Goal: Information Seeking & Learning: Learn about a topic

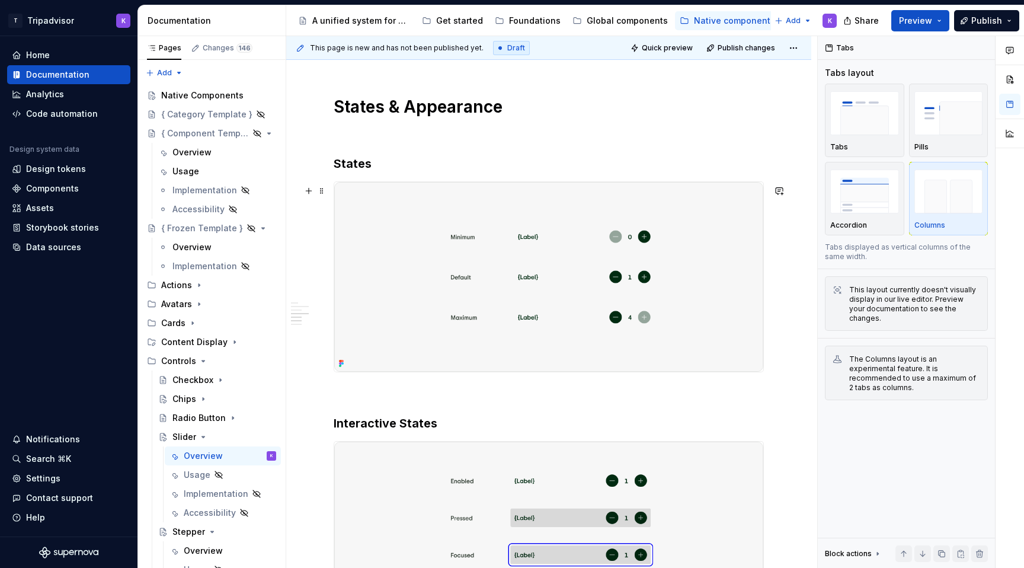
scroll to position [1122, 0]
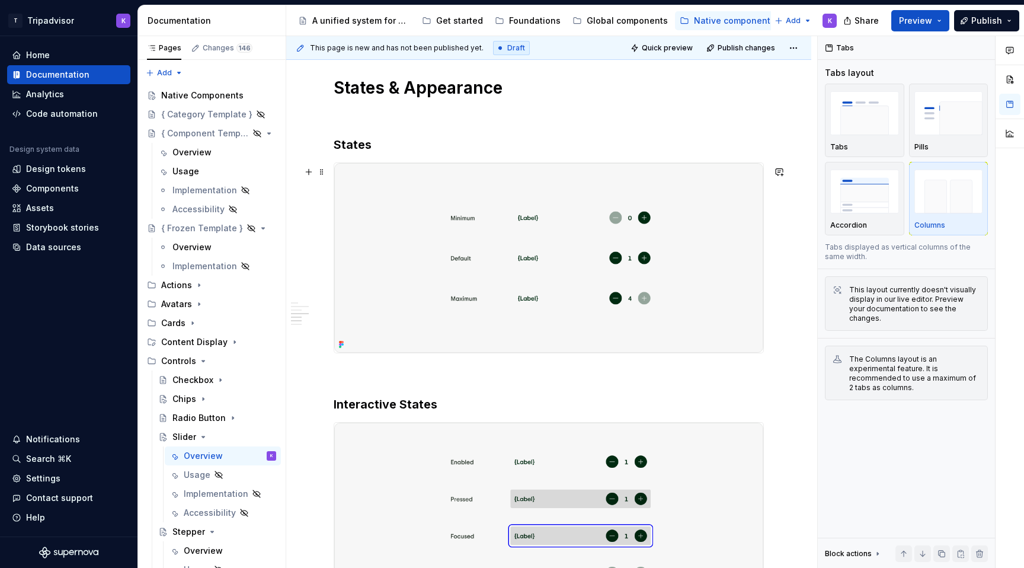
click at [440, 301] on img at bounding box center [548, 258] width 429 height 190
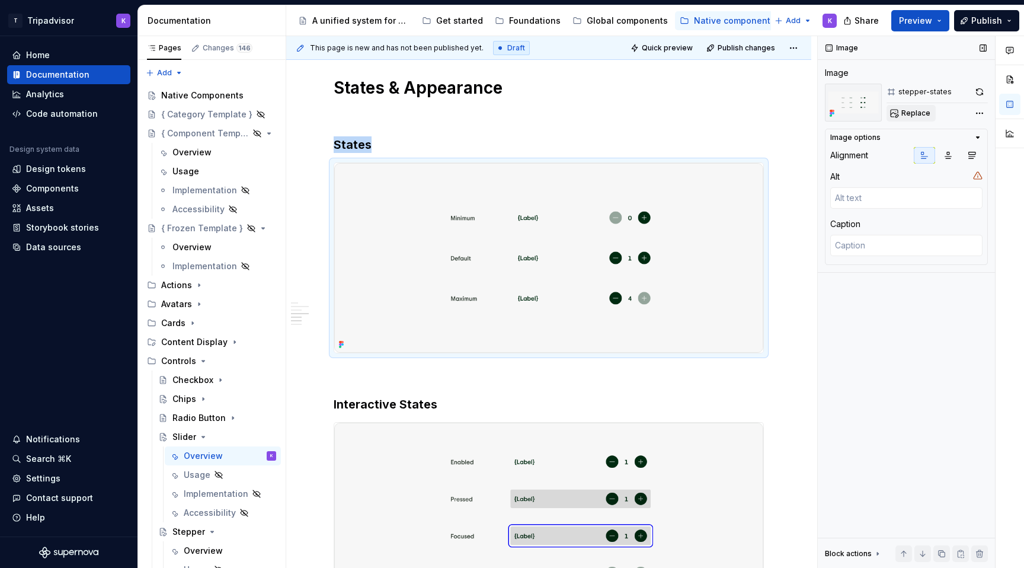
click at [921, 116] on span "Replace" at bounding box center [916, 112] width 29 height 9
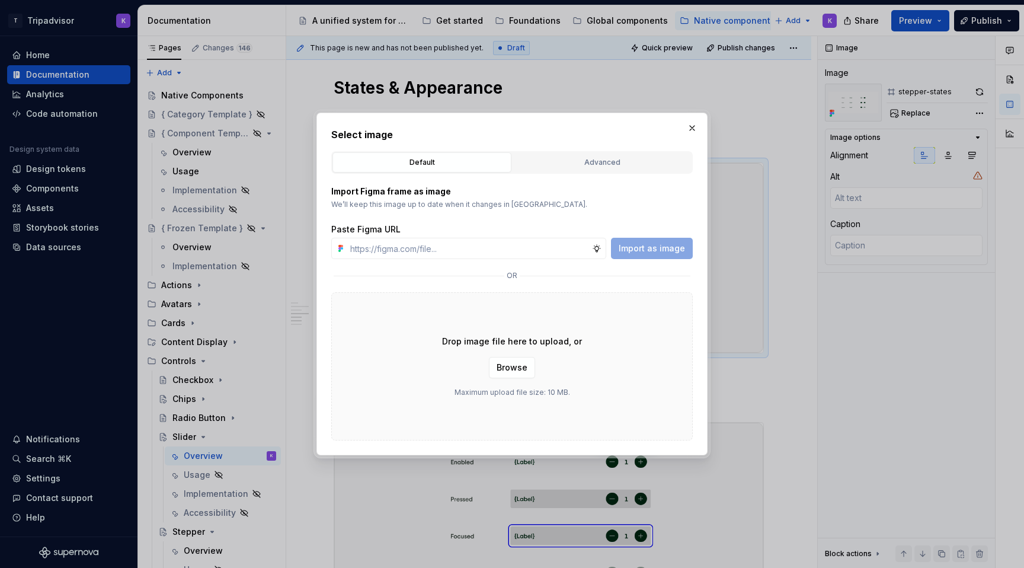
type textarea "*"
type input "[URL][DOMAIN_NAME]"
click at [648, 248] on span "Import as image" at bounding box center [652, 248] width 66 height 12
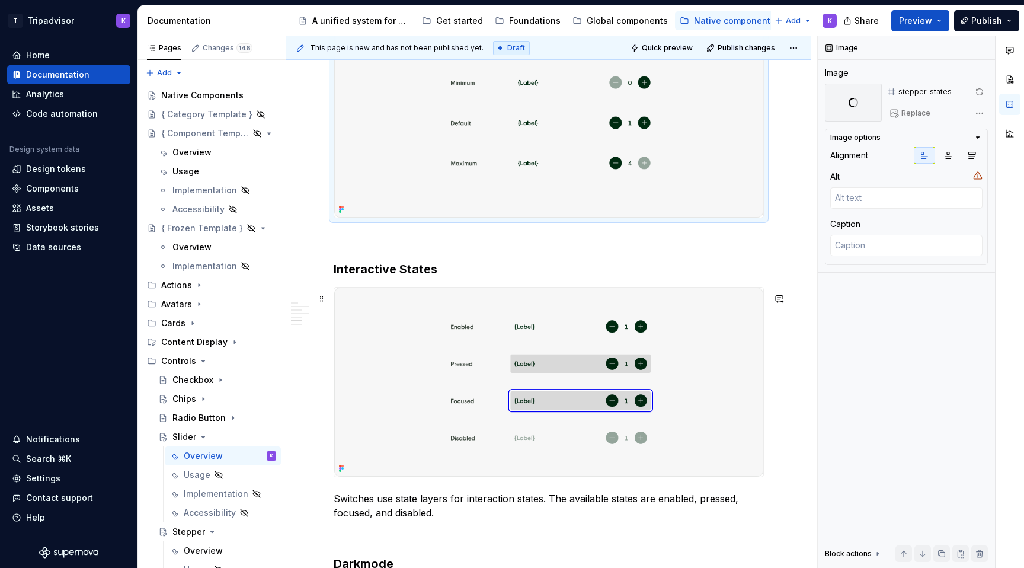
scroll to position [1363, 0]
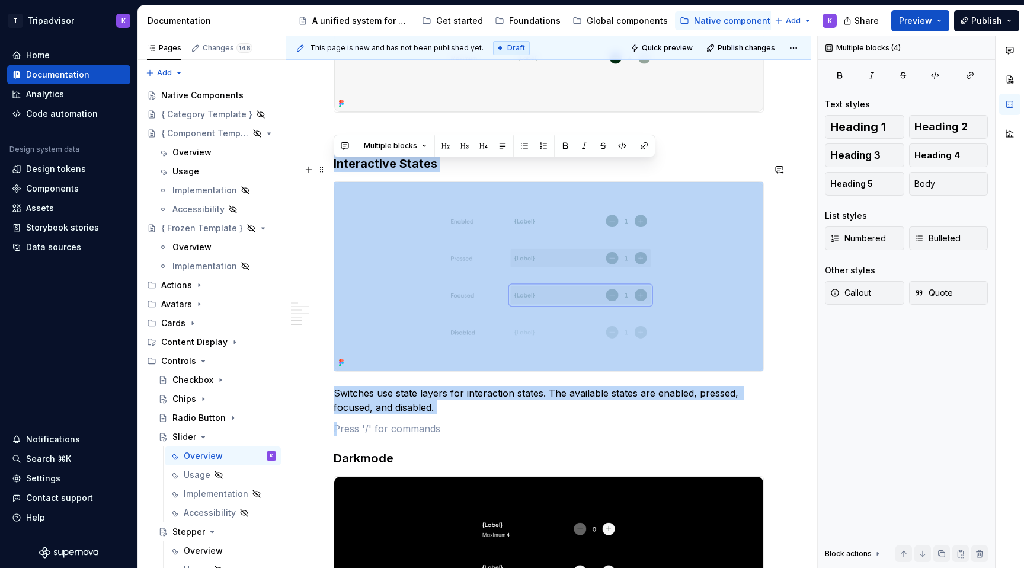
drag, startPoint x: 356, startPoint y: 430, endPoint x: 333, endPoint y: 172, distance: 258.3
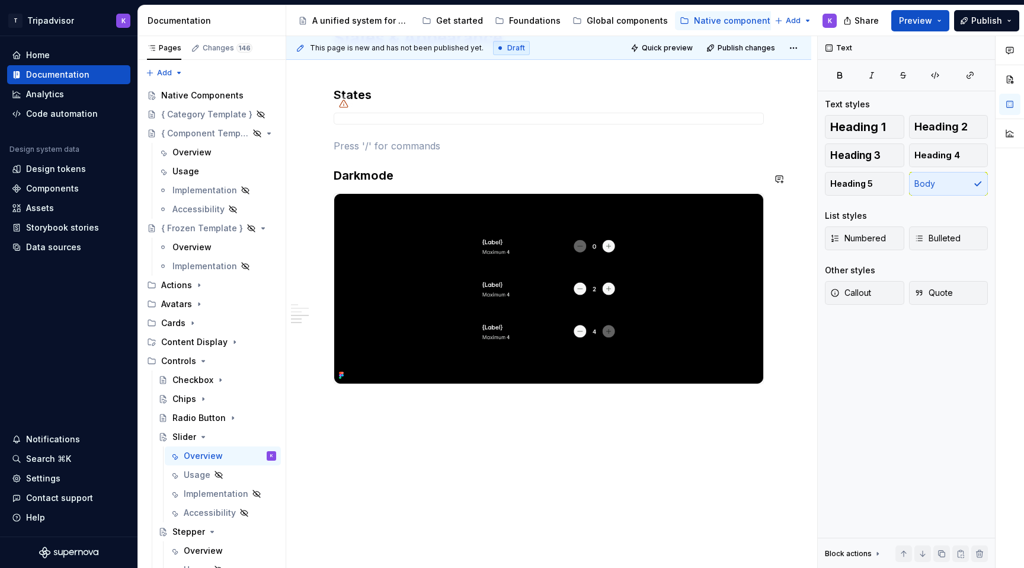
scroll to position [1116, 0]
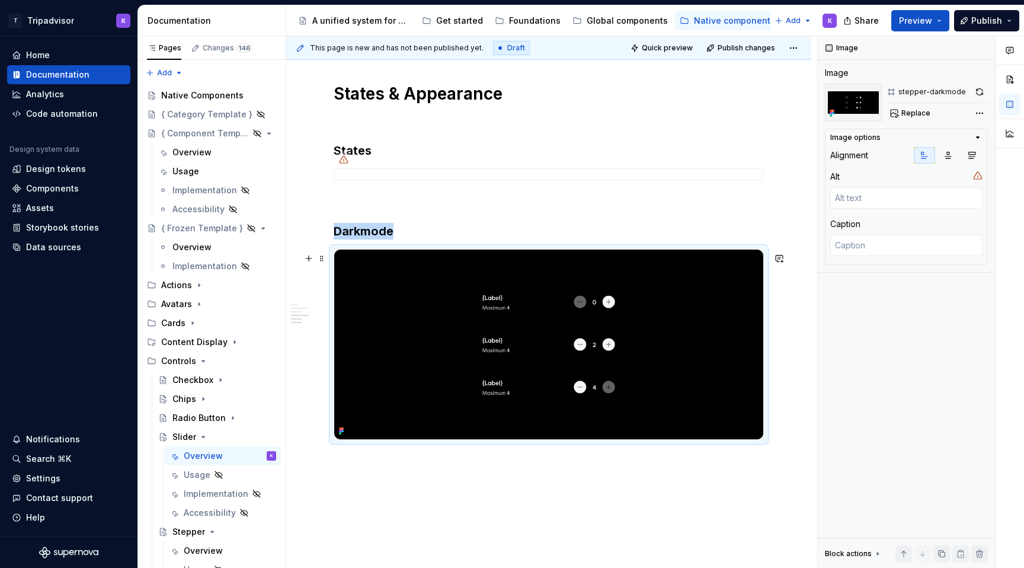
click at [496, 306] on img at bounding box center [548, 345] width 429 height 190
click at [915, 111] on span "Replace" at bounding box center [916, 112] width 29 height 9
type textarea "*"
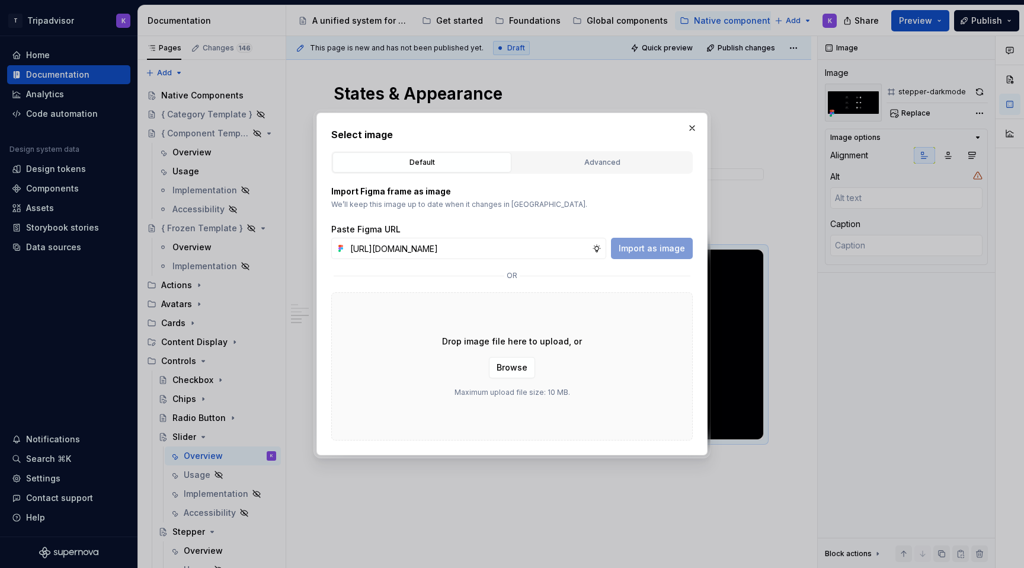
scroll to position [0, 300]
type input "[URL][DOMAIN_NAME]"
click at [660, 251] on span "Import as image" at bounding box center [652, 248] width 66 height 12
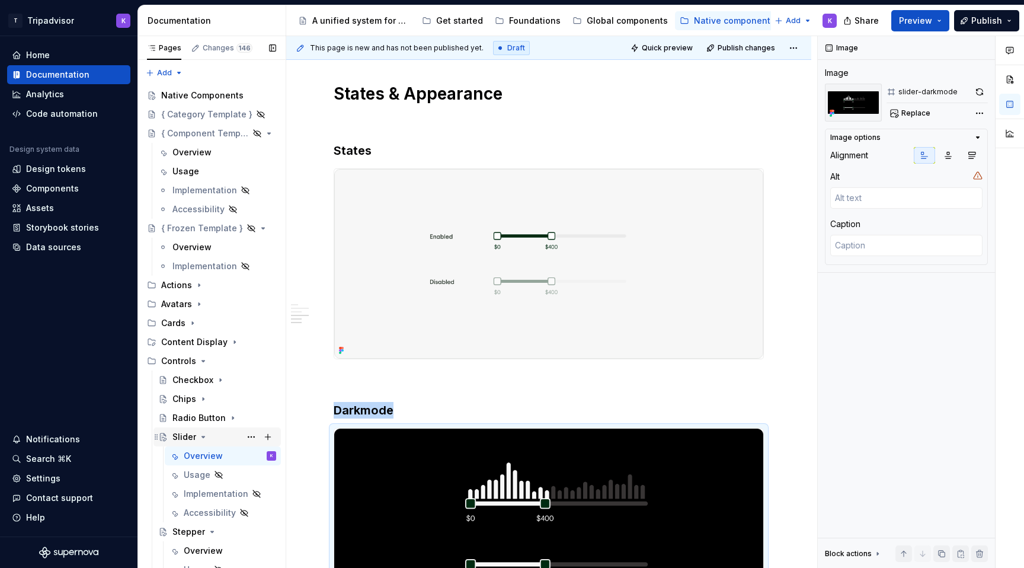
click at [203, 436] on icon "Page tree" at bounding box center [203, 436] width 9 height 9
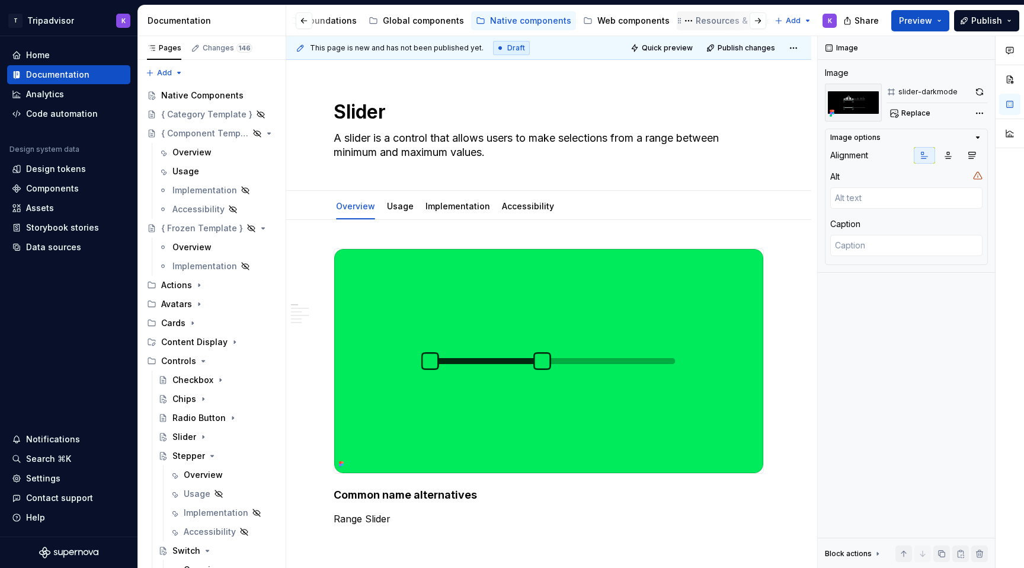
scroll to position [0, 234]
click at [595, 20] on div "Web components" at bounding box center [603, 21] width 72 height 12
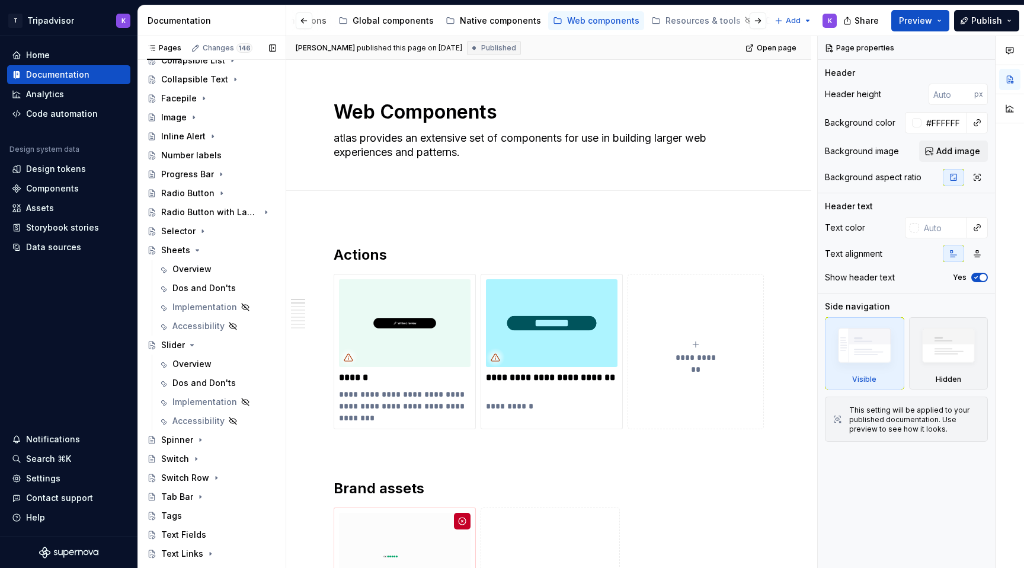
scroll to position [388, 0]
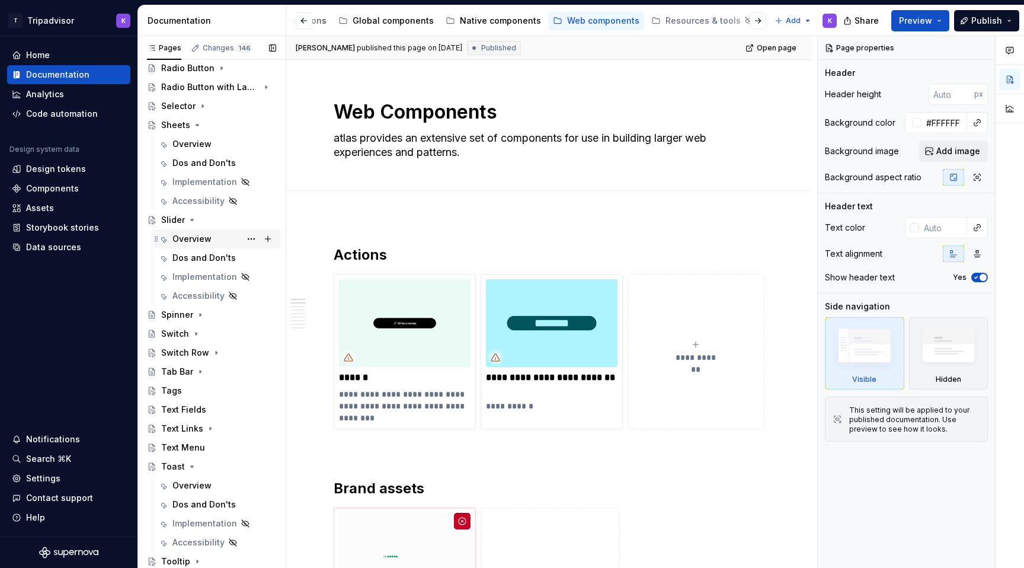
click at [194, 239] on div "Overview" at bounding box center [191, 239] width 39 height 12
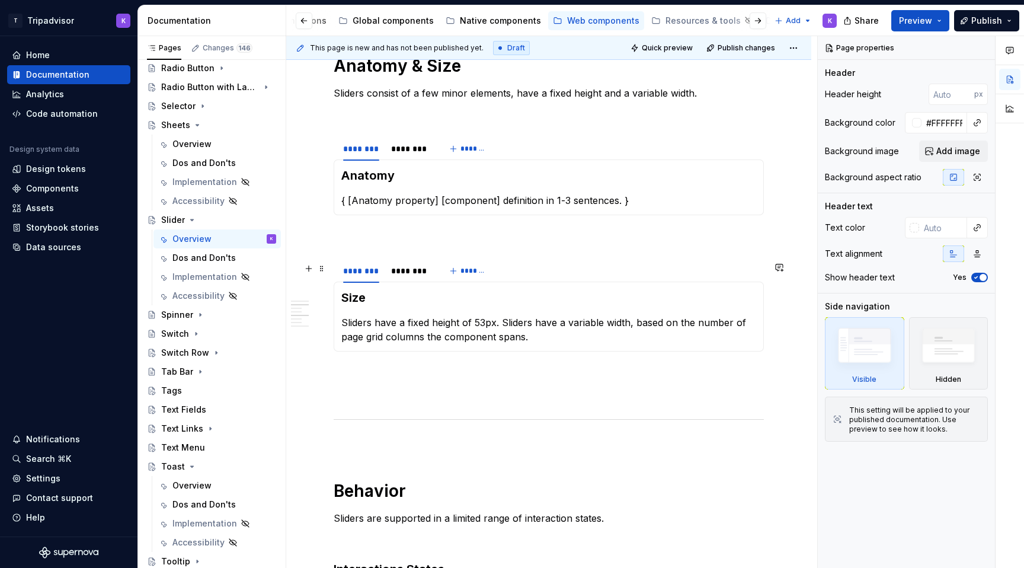
scroll to position [862, 0]
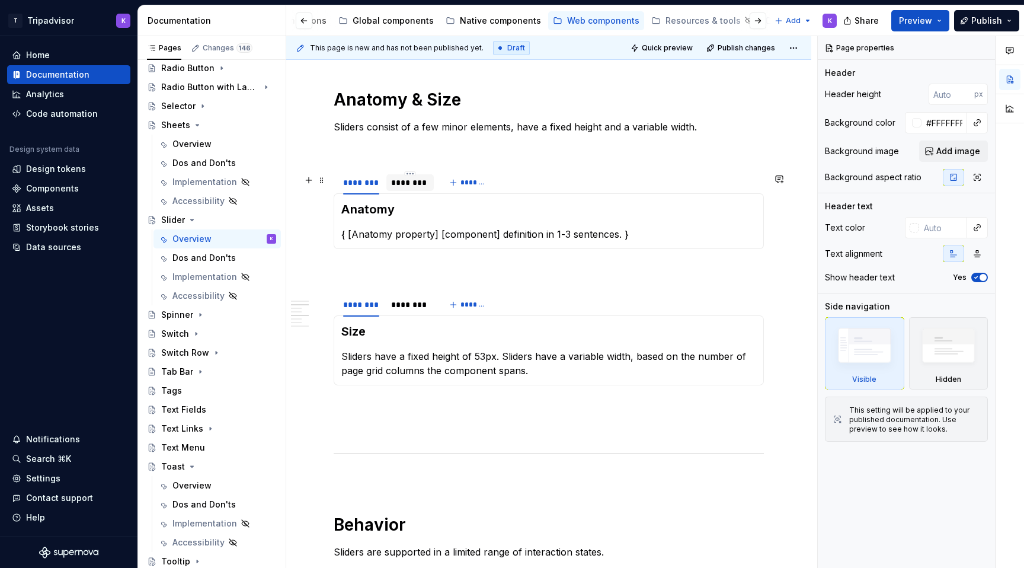
click at [415, 186] on div "********" at bounding box center [410, 183] width 38 height 12
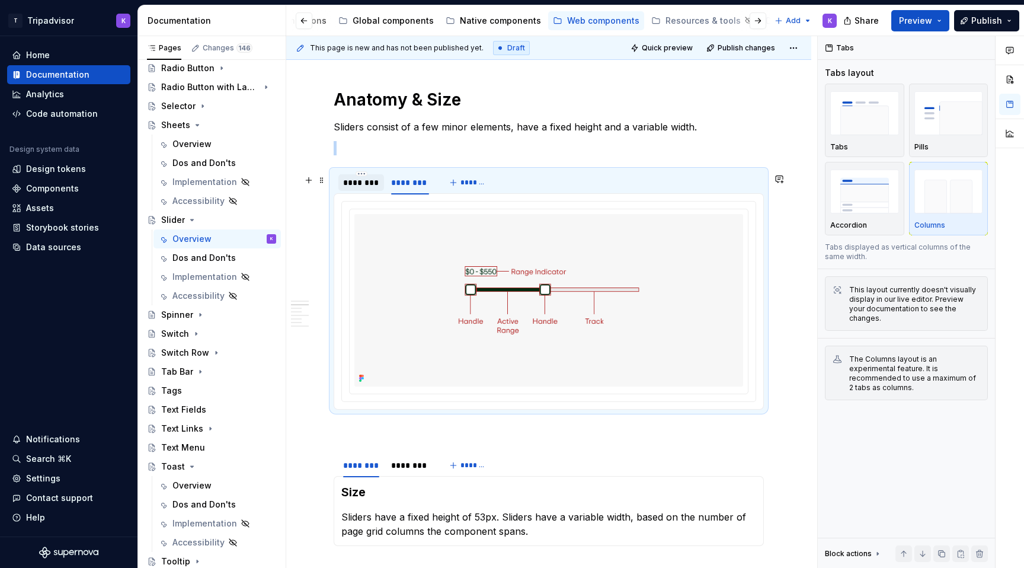
click at [370, 191] on div "********" at bounding box center [361, 182] width 46 height 17
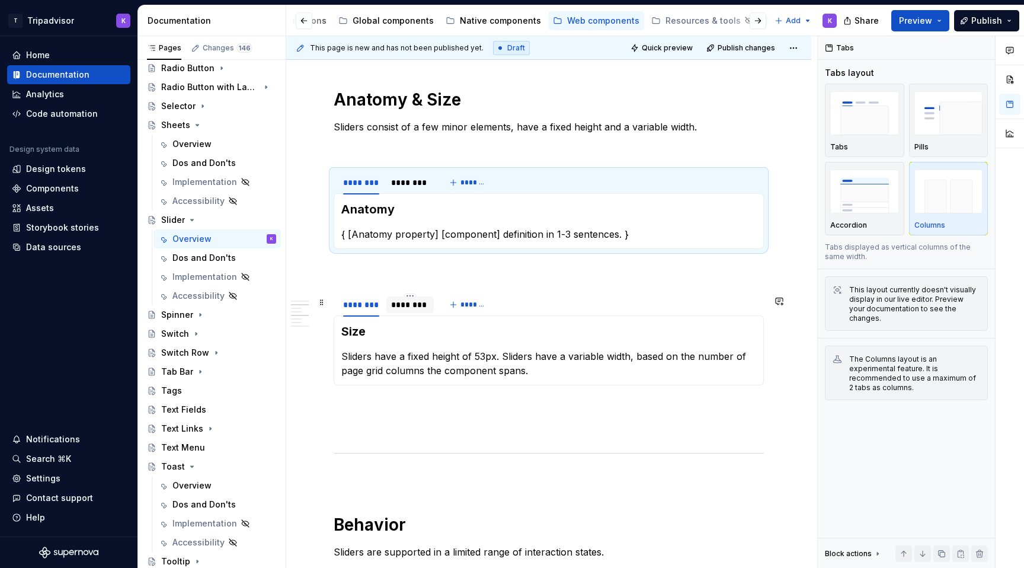
click at [407, 310] on div "********" at bounding box center [410, 305] width 38 height 12
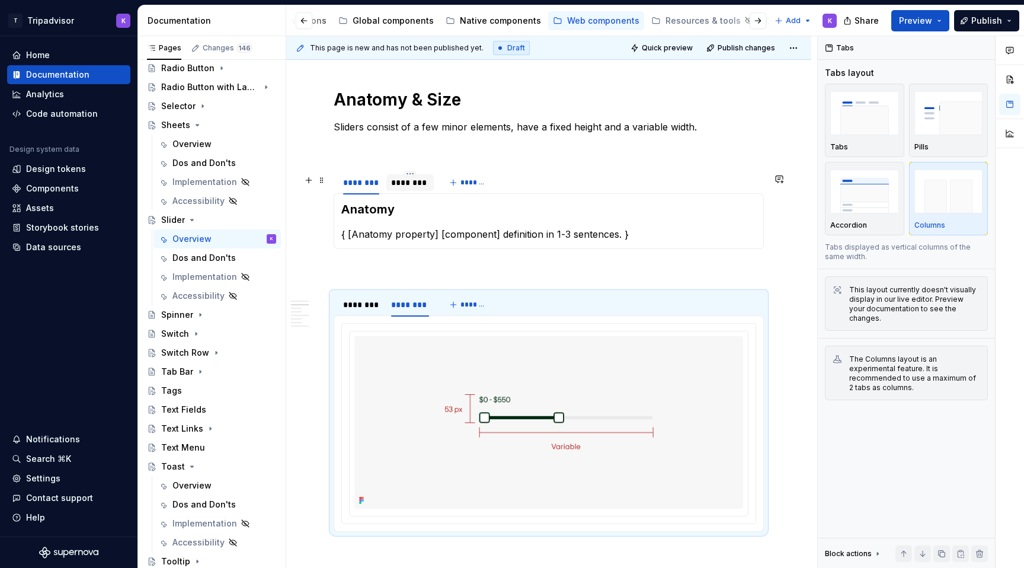
click at [402, 192] on div "********" at bounding box center [409, 182] width 47 height 19
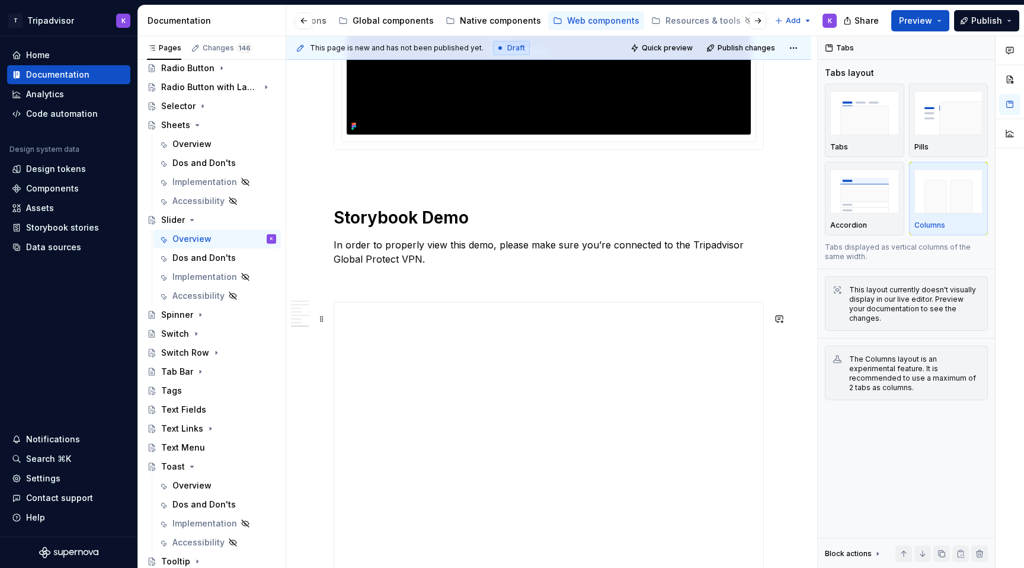
scroll to position [2024, 0]
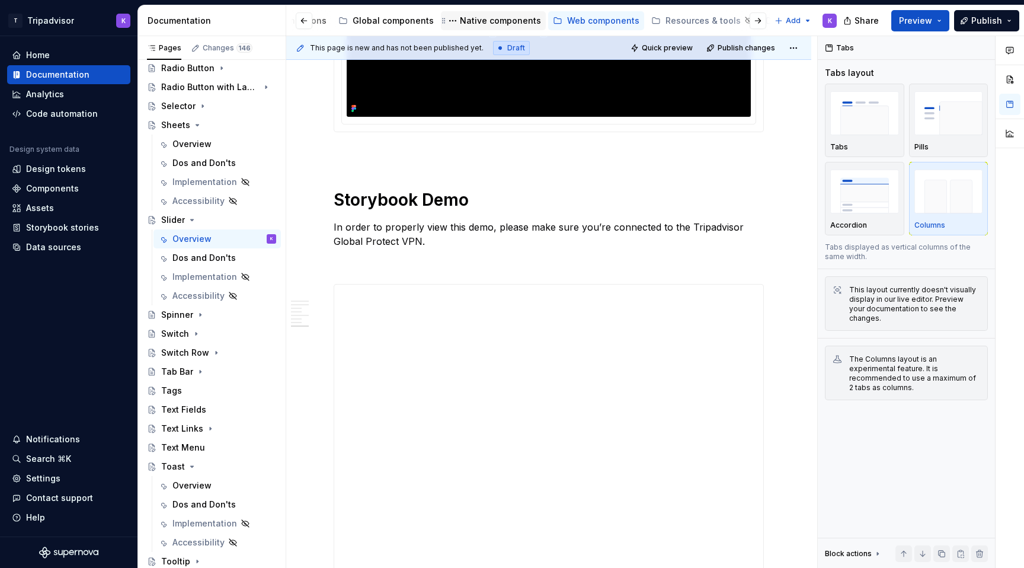
click at [481, 24] on div "Native components" at bounding box center [500, 21] width 81 height 12
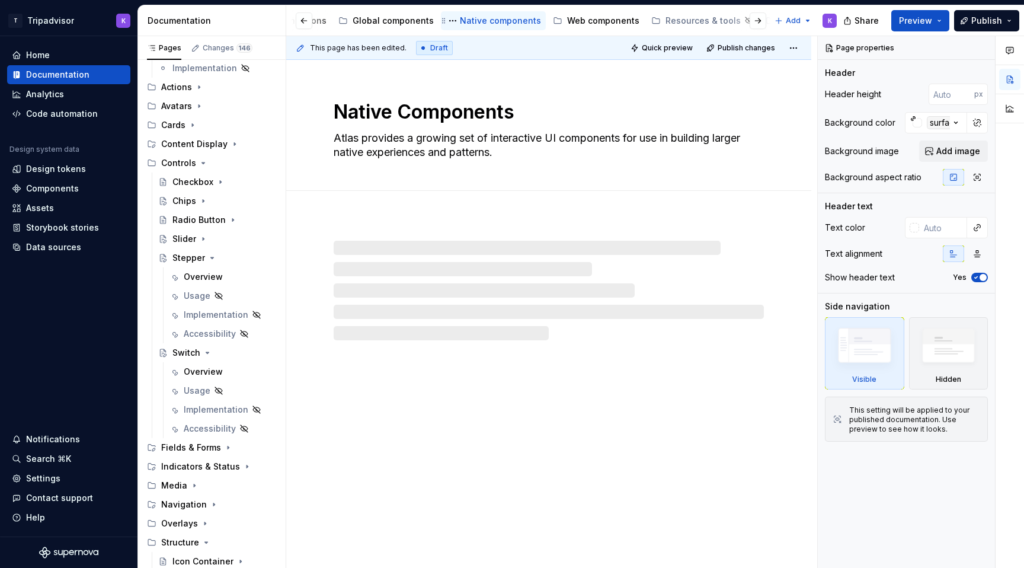
scroll to position [198, 0]
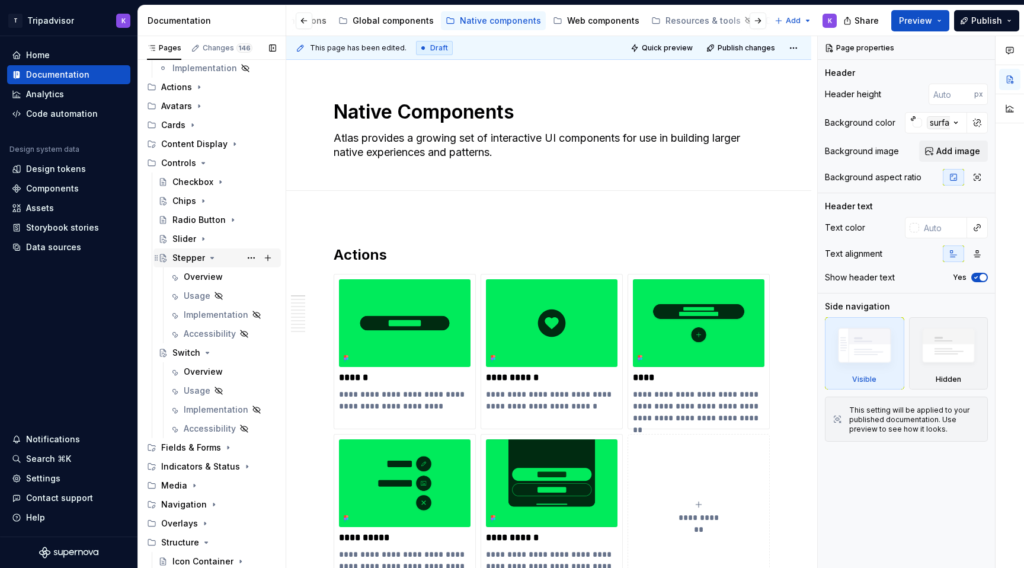
click at [211, 258] on icon "Page tree" at bounding box center [212, 257] width 3 height 1
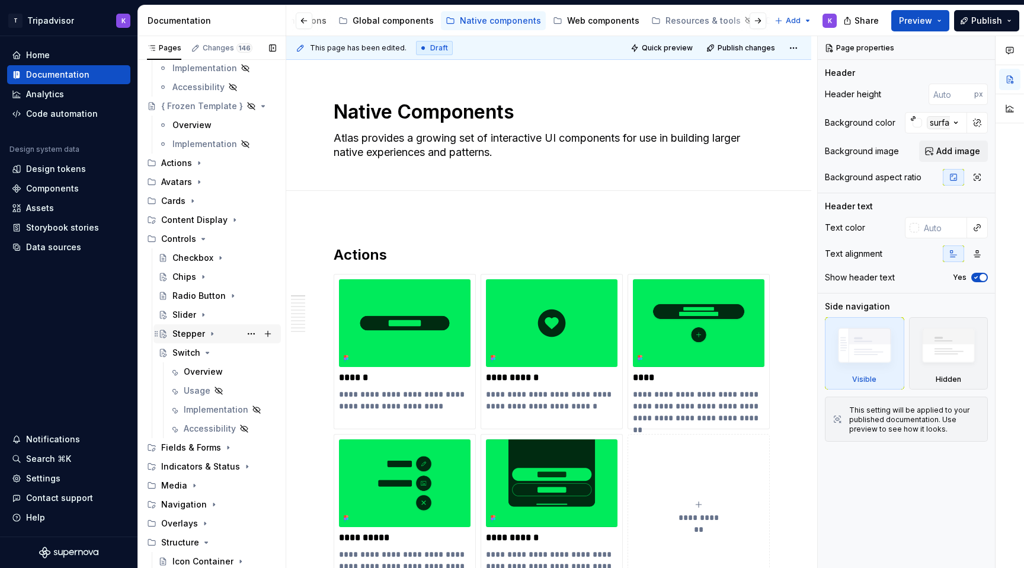
scroll to position [122, 0]
click at [206, 352] on icon "Page tree" at bounding box center [207, 352] width 3 height 1
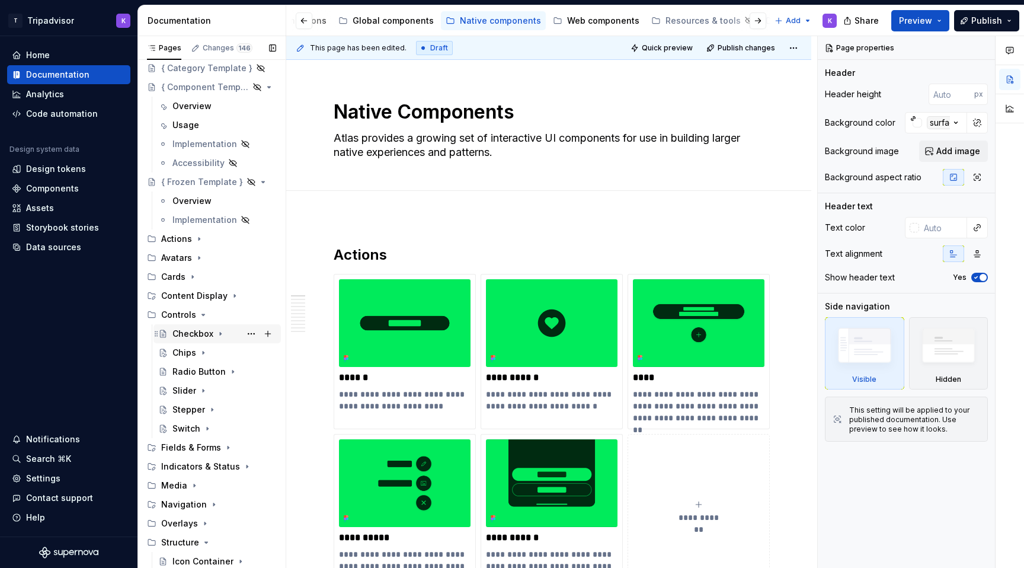
scroll to position [46, 0]
click at [186, 392] on div "Slider" at bounding box center [184, 391] width 24 height 12
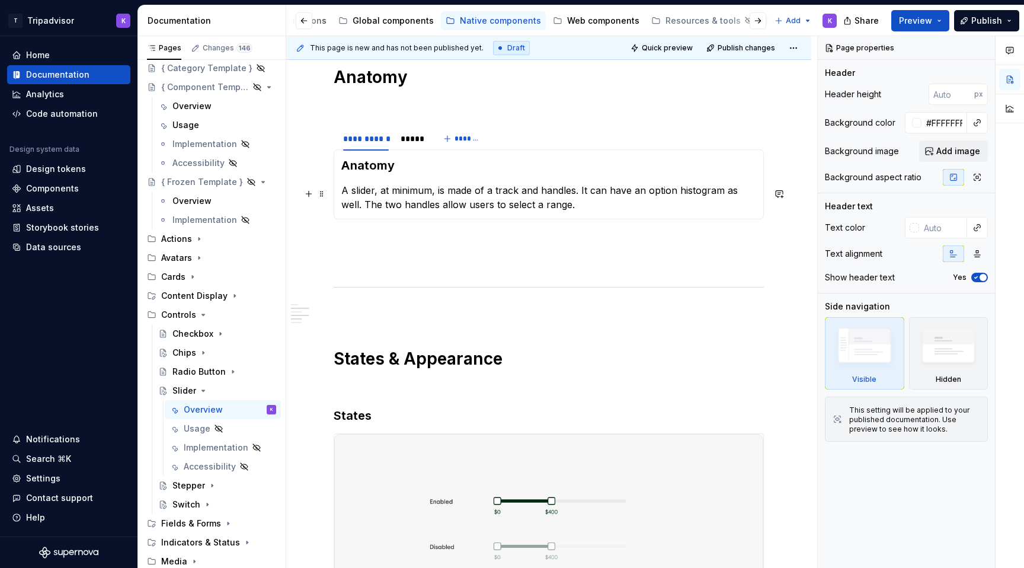
scroll to position [797, 0]
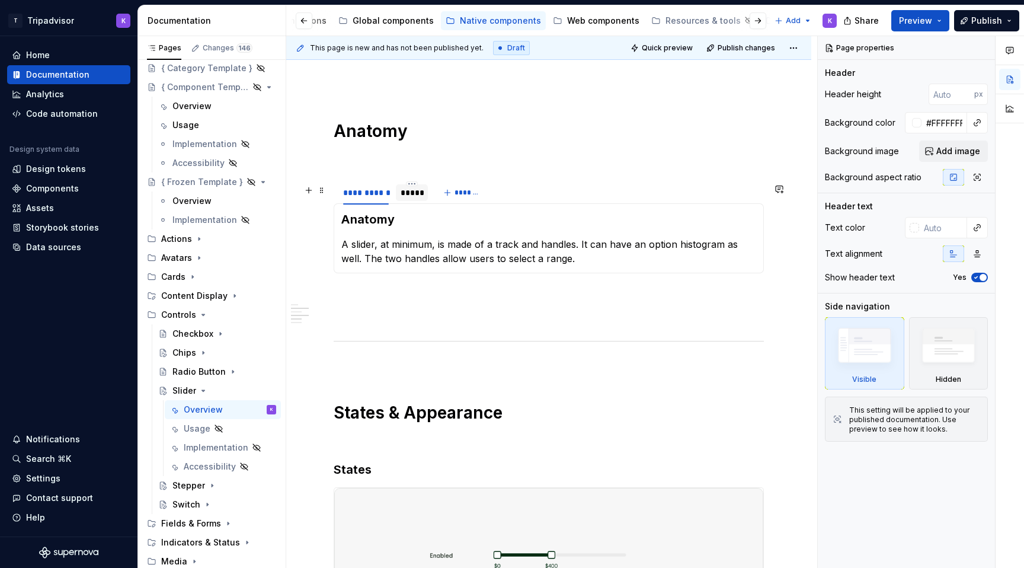
click at [413, 201] on div "*****" at bounding box center [412, 192] width 32 height 17
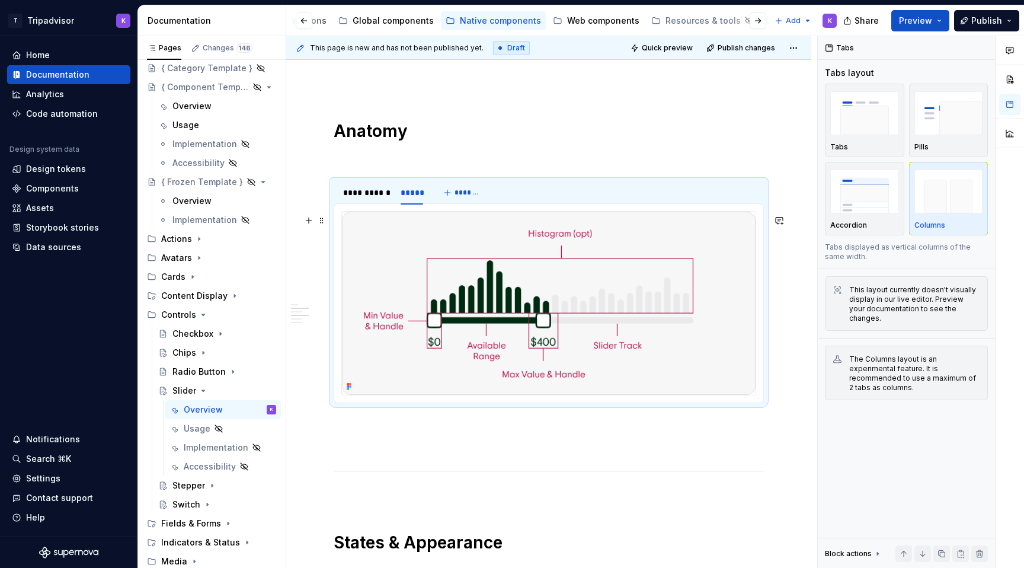
click at [440, 262] on img at bounding box center [549, 303] width 414 height 183
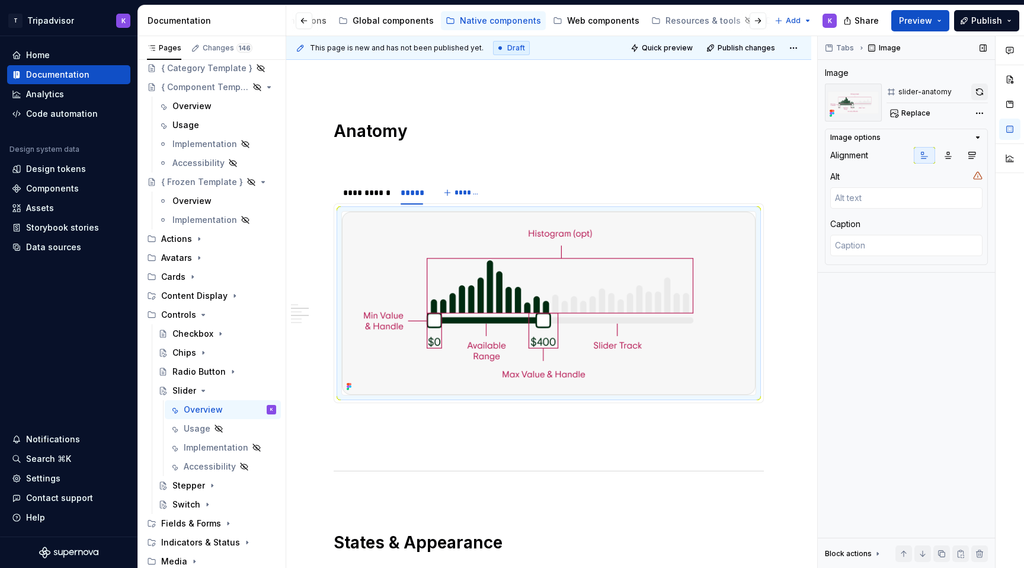
click at [976, 92] on button "button" at bounding box center [979, 92] width 17 height 17
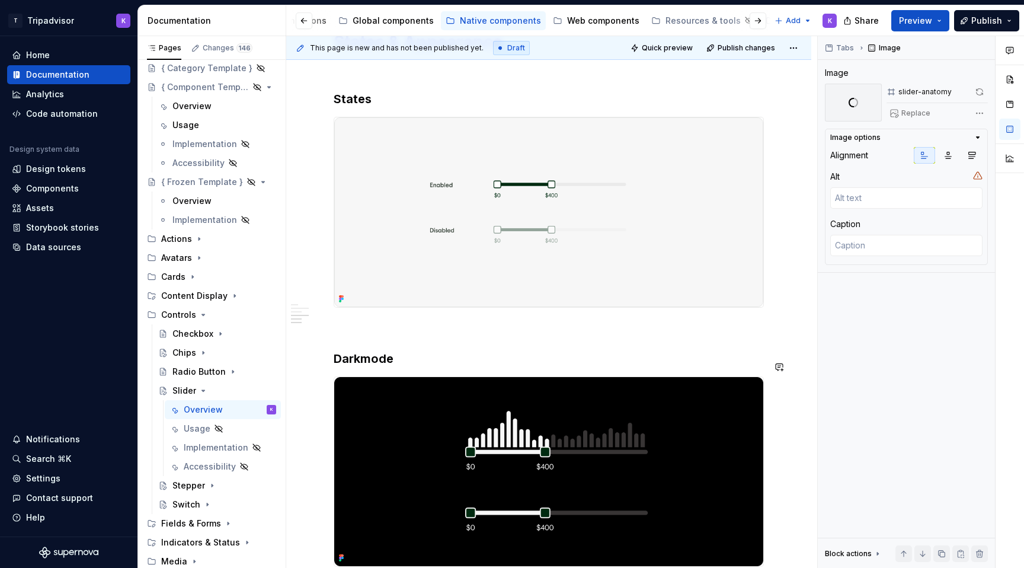
scroll to position [1295, 0]
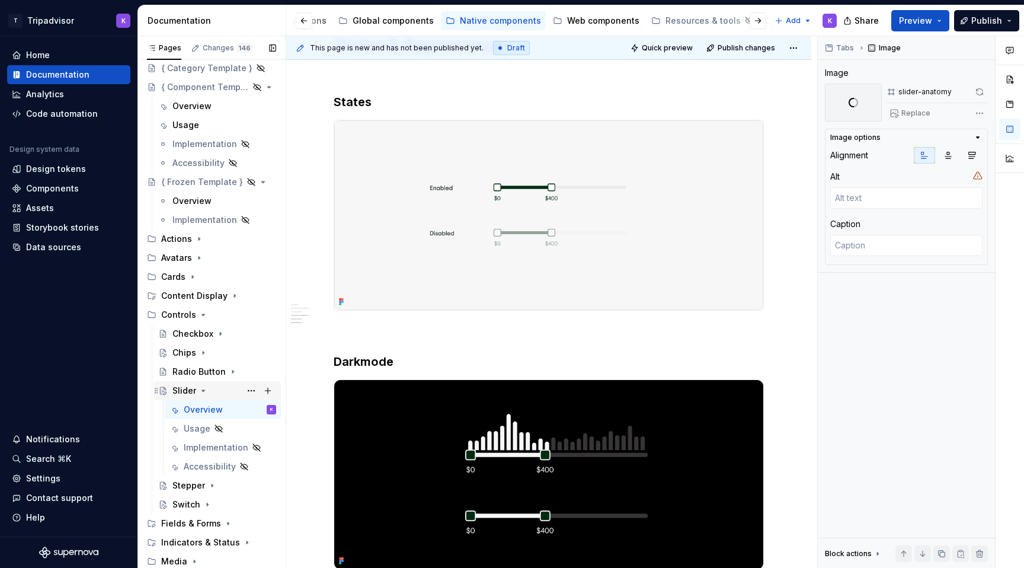
click at [199, 386] on icon "Page tree" at bounding box center [203, 390] width 9 height 9
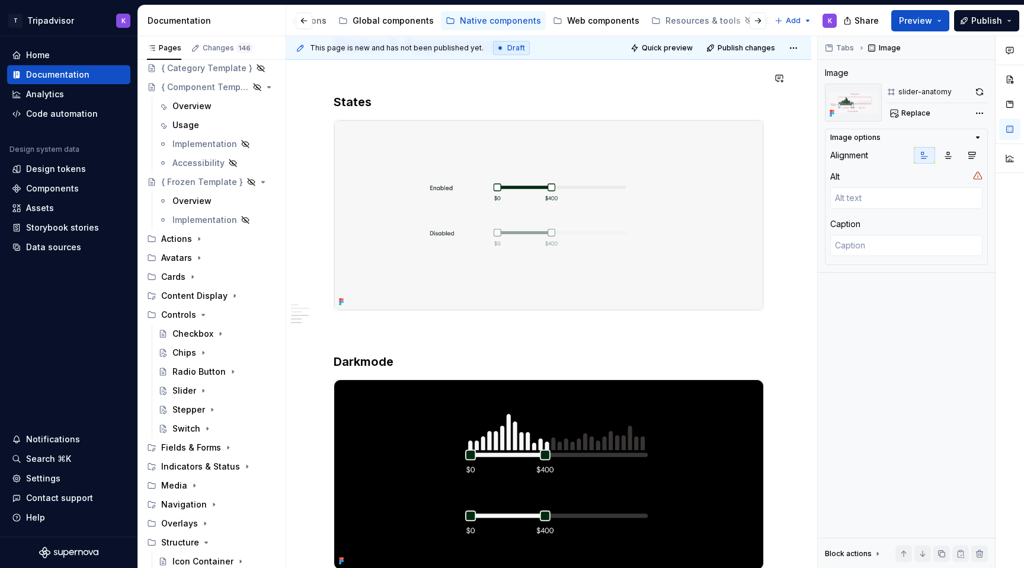
type textarea "*"
